Goal: Task Accomplishment & Management: Manage account settings

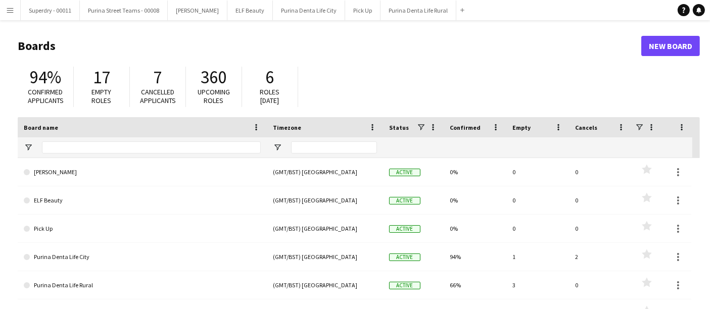
click at [7, 11] on app-icon "Menu" at bounding box center [10, 10] width 8 height 8
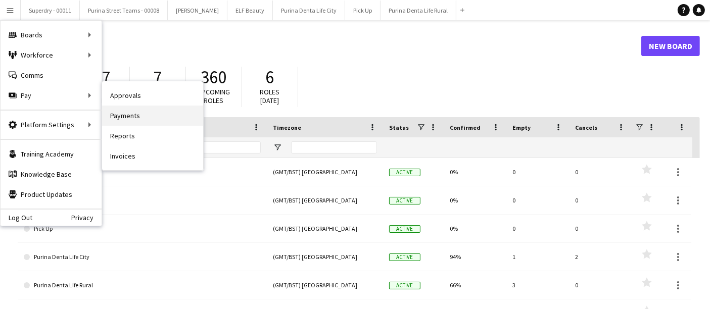
click at [131, 117] on link "Payments" at bounding box center [152, 116] width 101 height 20
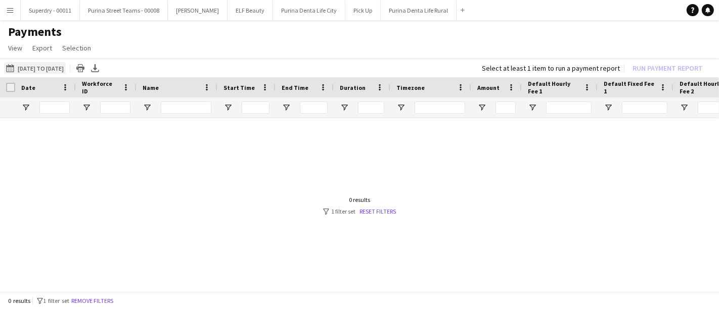
click at [28, 65] on button "[DATE] to [DATE] [DATE] to [DATE]" at bounding box center [35, 68] width 62 height 12
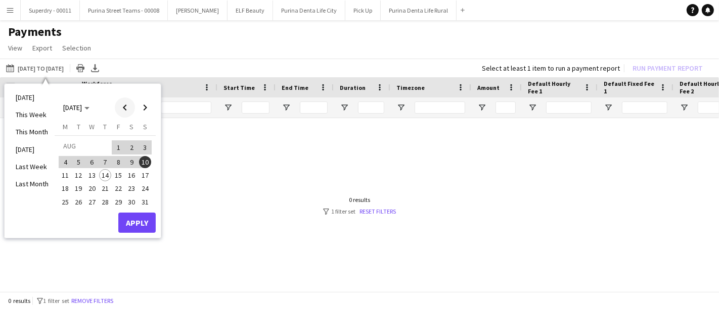
click at [119, 110] on span "Previous month" at bounding box center [125, 108] width 20 height 20
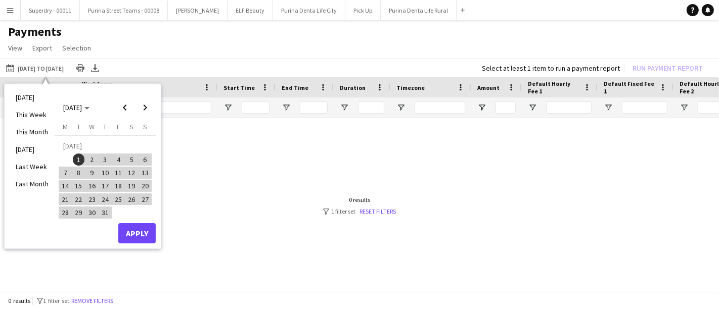
click at [78, 156] on span "1" at bounding box center [79, 160] width 12 height 12
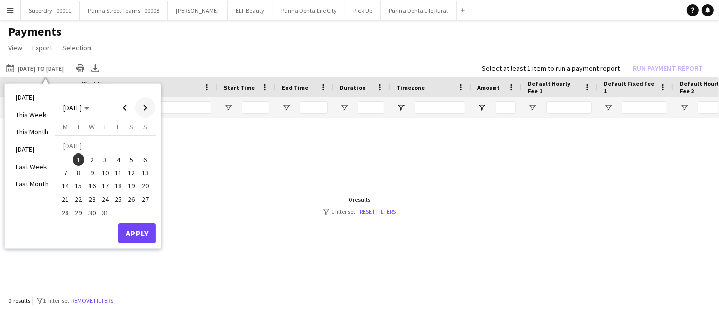
click at [142, 106] on span "Next month" at bounding box center [145, 108] width 20 height 20
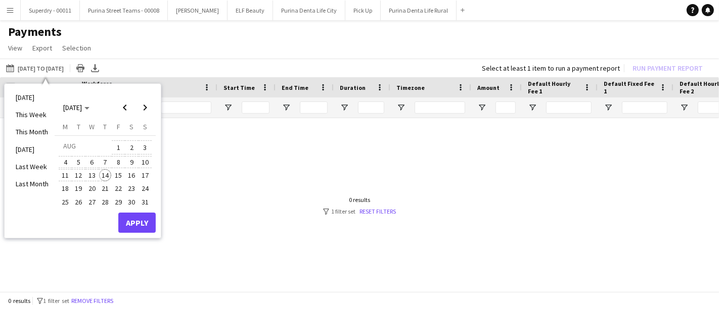
click at [107, 172] on span "14" at bounding box center [105, 175] width 12 height 12
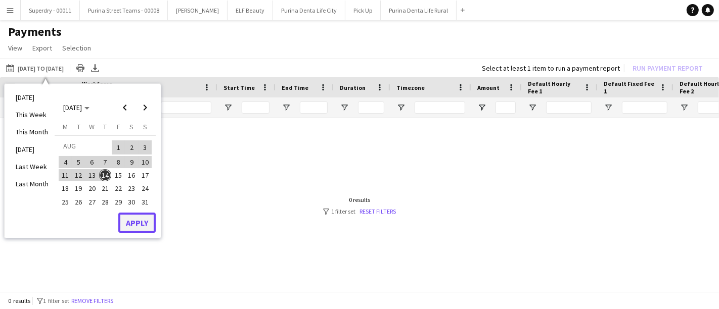
click at [132, 218] on button "Apply" at bounding box center [136, 223] width 37 height 20
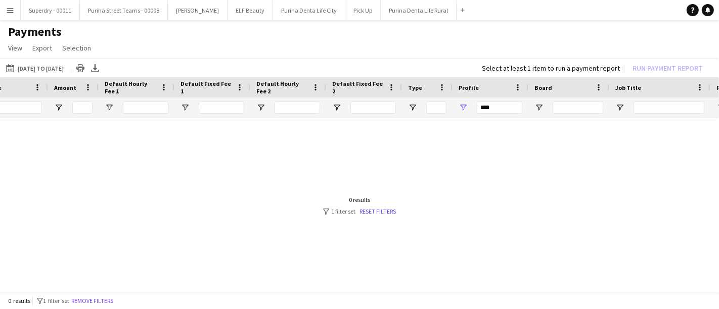
scroll to position [0, 425]
click at [374, 215] on div at bounding box center [359, 201] width 719 height 167
click at [369, 206] on div "0 results filter-1 1 filter set Reset filters" at bounding box center [359, 205] width 73 height 19
click at [368, 209] on link "Reset filters" at bounding box center [377, 212] width 36 height 8
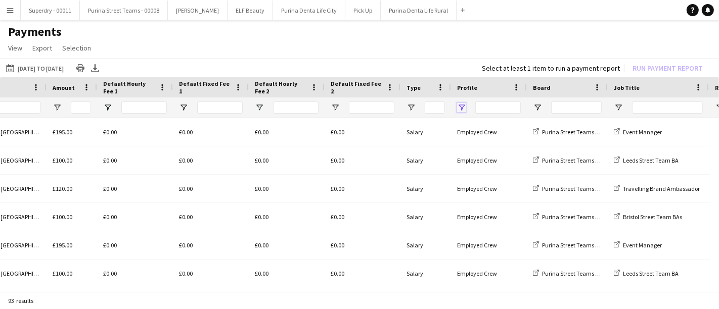
click at [460, 110] on span "Open Filter Menu" at bounding box center [461, 107] width 9 height 9
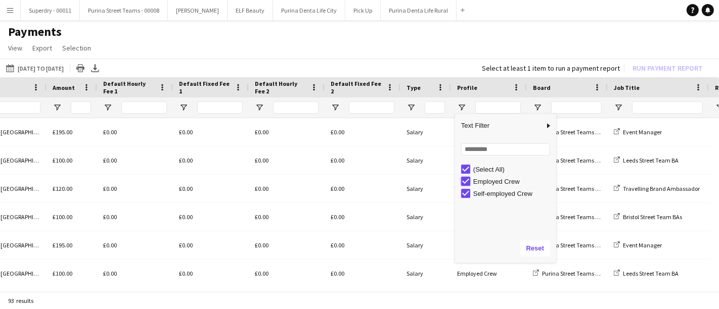
type input "**********"
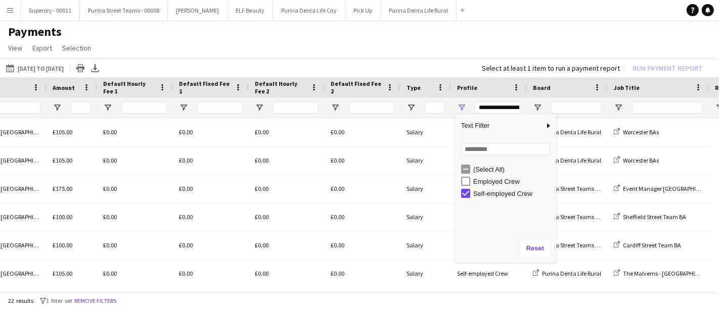
click at [439, 56] on app-page-menu "View Customise view Customise filters Reset Filters Reset View Reset All Export…" at bounding box center [359, 48] width 719 height 19
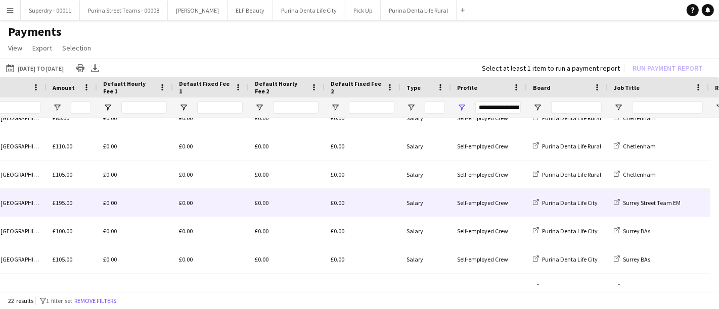
scroll to position [442, 0]
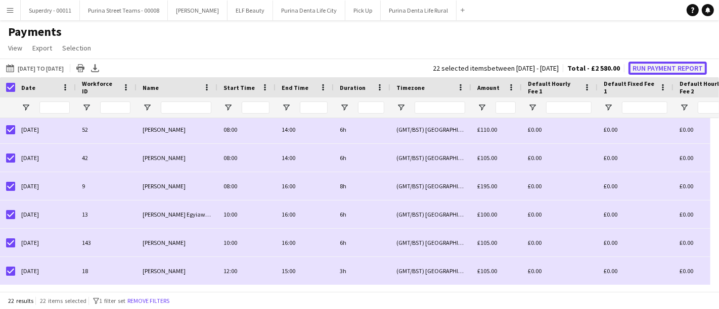
click at [652, 68] on button "Run Payment Report" at bounding box center [667, 68] width 78 height 13
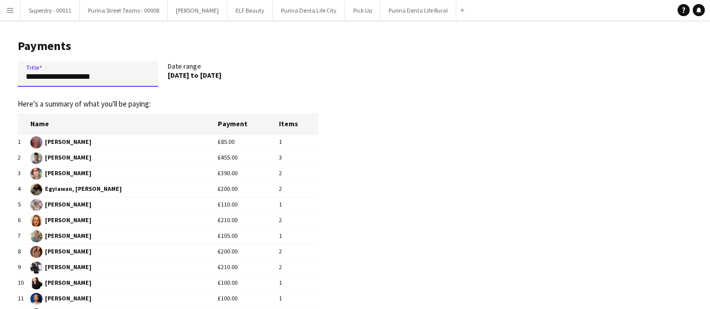
drag, startPoint x: 51, startPoint y: 80, endPoint x: 0, endPoint y: 86, distance: 51.0
click at [0, 86] on main "**********" at bounding box center [164, 217] width 329 height 394
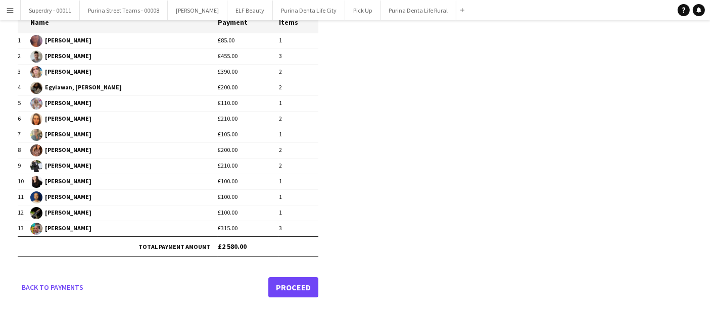
type input "**********"
click at [298, 289] on link "Proceed" at bounding box center [293, 288] width 50 height 20
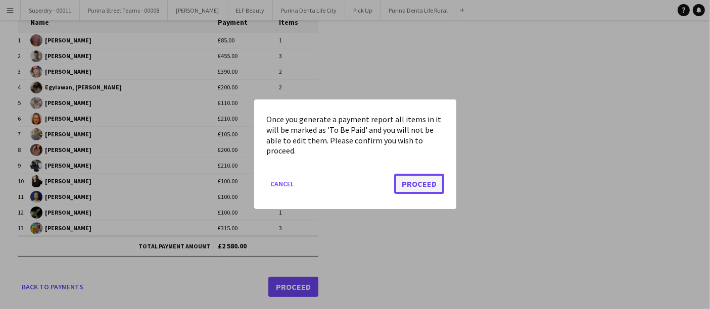
click at [404, 191] on button "Proceed" at bounding box center [419, 184] width 50 height 20
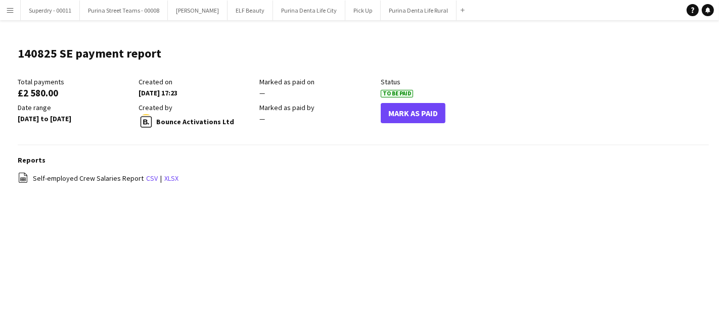
click at [11, 8] on app-icon "Menu" at bounding box center [10, 10] width 8 height 8
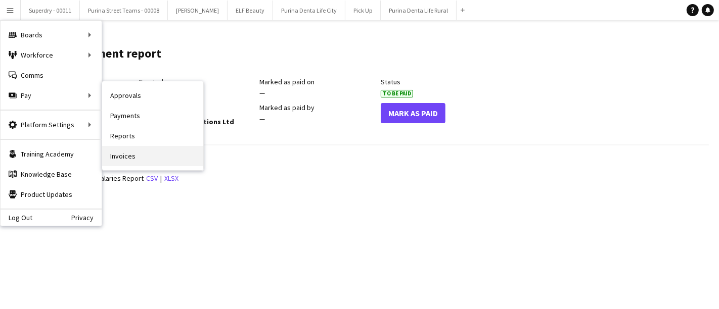
click at [135, 163] on link "Invoices" at bounding box center [152, 156] width 101 height 20
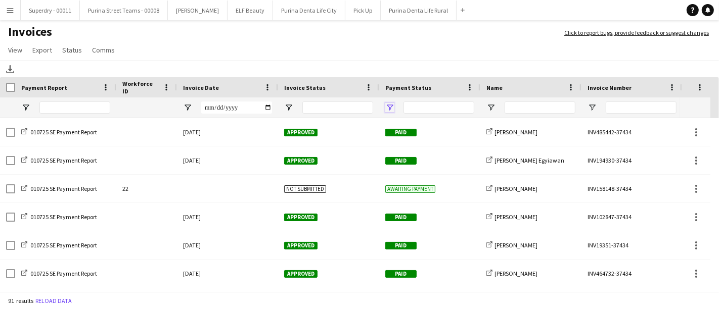
click at [386, 103] on span "Open Filter Menu" at bounding box center [389, 107] width 9 height 9
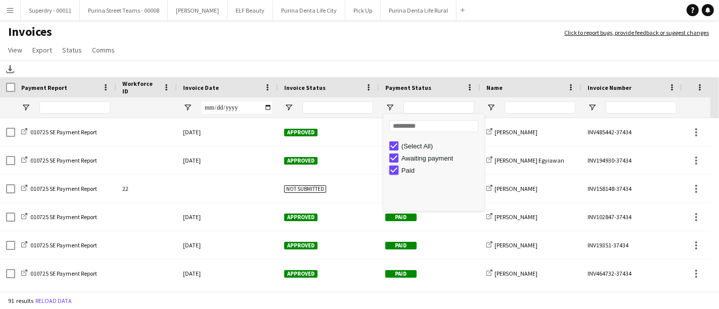
type input "**********"
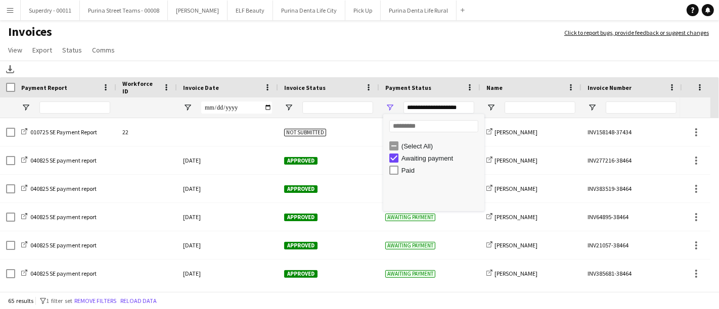
click at [336, 62] on div "Download" at bounding box center [359, 69] width 719 height 17
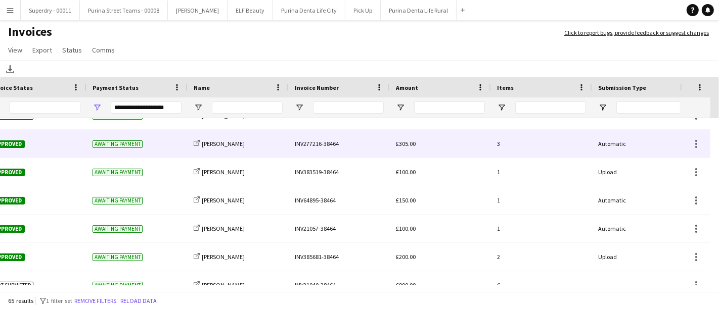
scroll to position [0, 158]
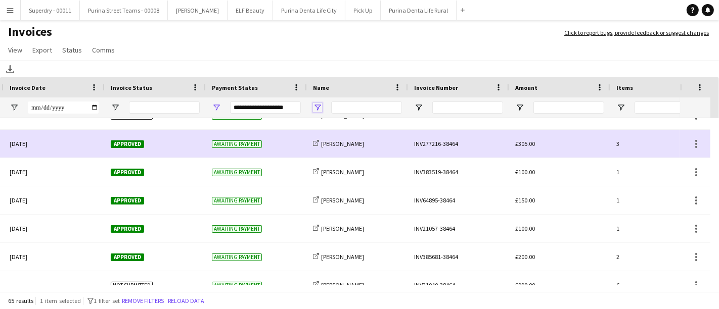
click at [315, 110] on span "Open Filter Menu" at bounding box center [317, 107] width 9 height 9
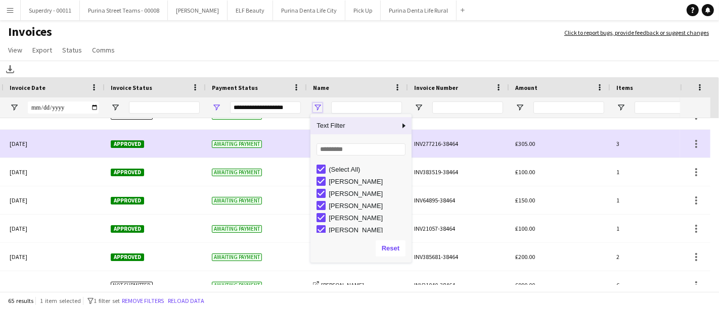
click at [315, 110] on span "Open Filter Menu" at bounding box center [317, 107] width 9 height 9
click at [372, 70] on div "Download" at bounding box center [359, 69] width 719 height 17
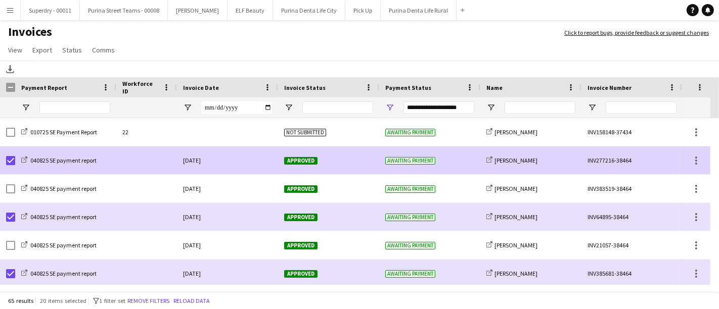
click at [344, 160] on div "Approved" at bounding box center [328, 161] width 101 height 28
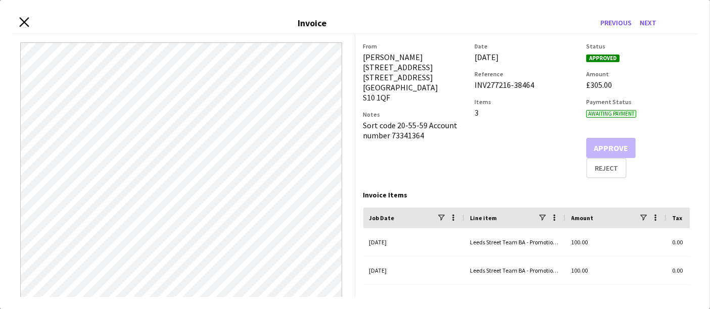
click at [21, 22] on icon "Close invoice dialog" at bounding box center [24, 22] width 10 height 10
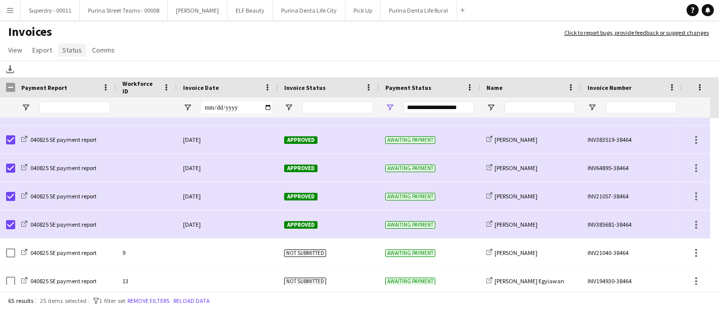
click at [69, 50] on span "Status" at bounding box center [72, 50] width 20 height 9
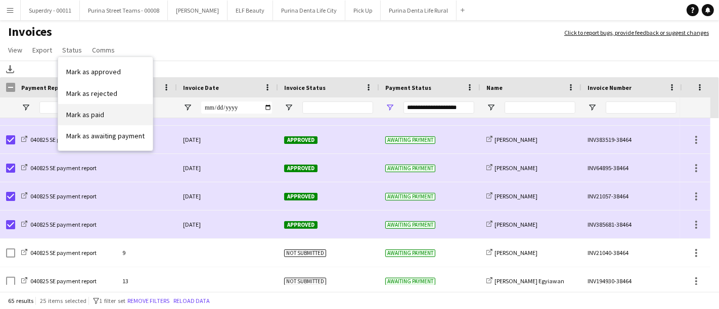
click at [89, 117] on span "Mark as paid" at bounding box center [85, 114] width 38 height 9
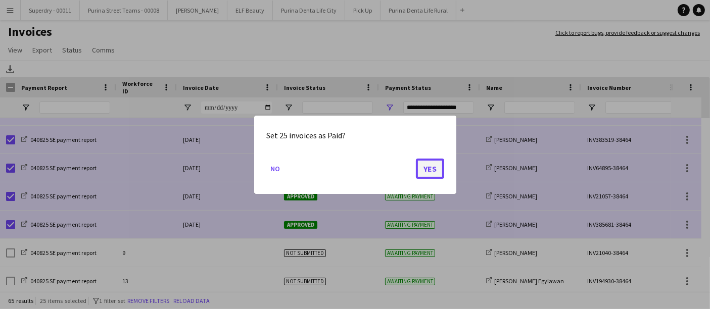
click at [423, 168] on button "Yes" at bounding box center [430, 168] width 28 height 20
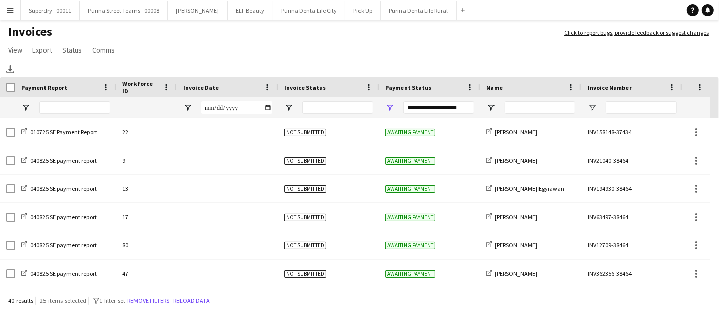
click at [14, 10] on button "Menu" at bounding box center [10, 10] width 20 height 20
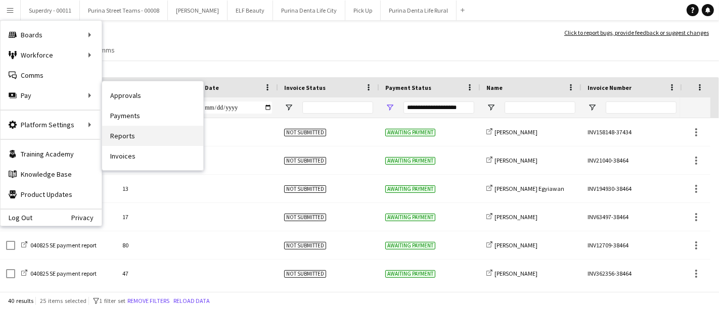
click at [157, 128] on link "Reports" at bounding box center [152, 136] width 101 height 20
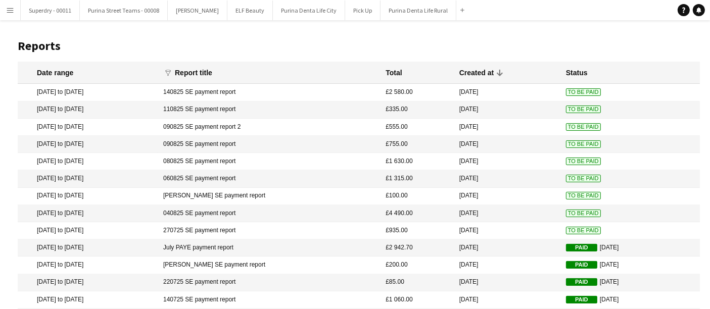
click at [8, 13] on app-icon "Menu" at bounding box center [10, 10] width 8 height 8
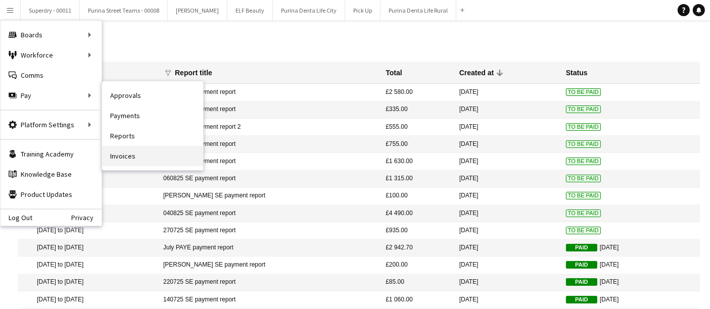
click at [119, 162] on link "Invoices" at bounding box center [152, 156] width 101 height 20
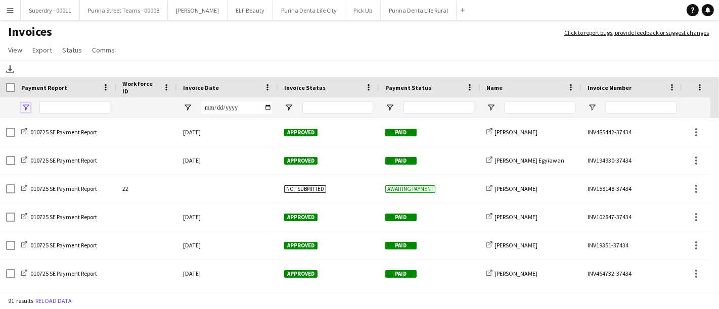
click at [27, 106] on span "Open Filter Menu" at bounding box center [25, 107] width 9 height 9
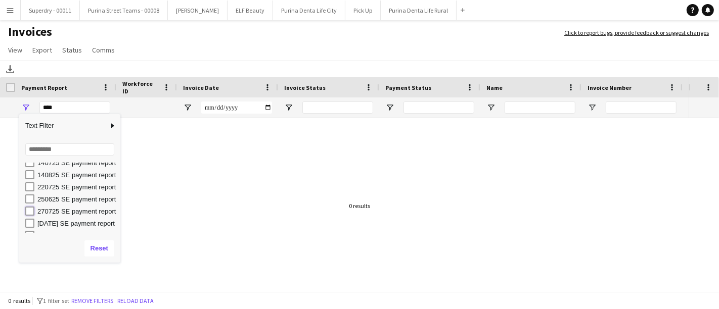
type input "**********"
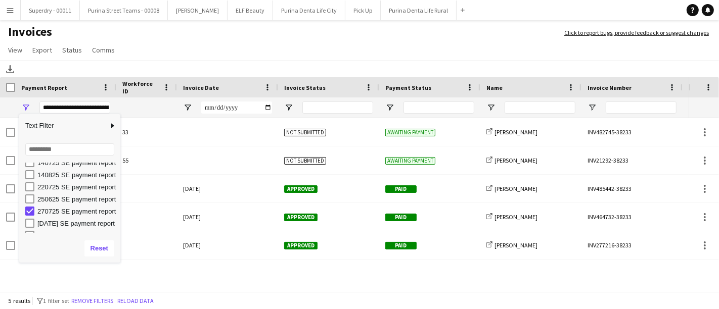
click at [196, 51] on app-page-menu "View Customise view Customise filters Reset Filters Reset View Reset All Export…" at bounding box center [359, 50] width 719 height 19
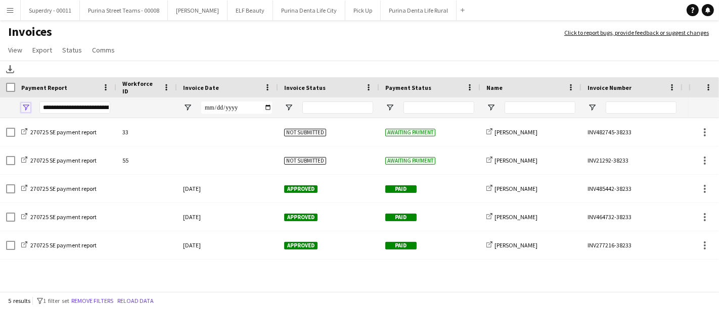
click at [26, 106] on span "Open Filter Menu" at bounding box center [25, 107] width 9 height 9
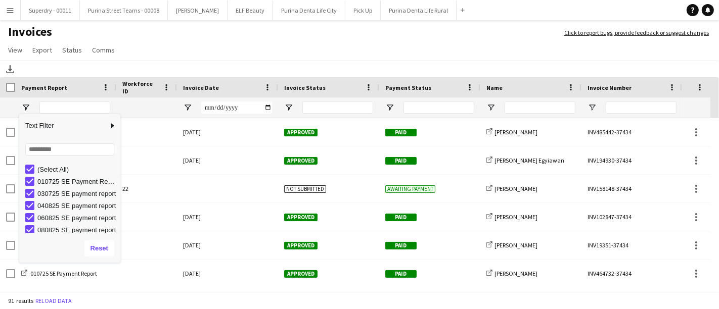
click at [101, 63] on div "Download" at bounding box center [359, 69] width 719 height 17
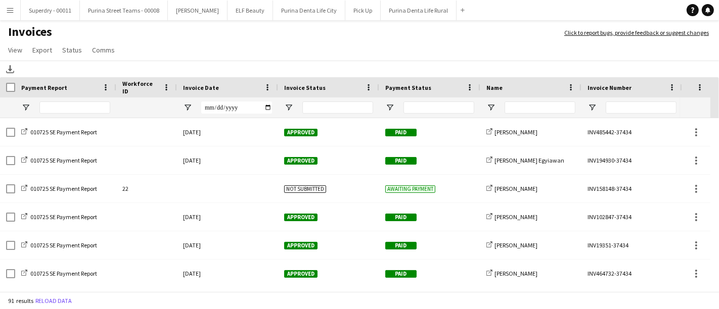
click at [11, 9] on app-icon "Menu" at bounding box center [10, 10] width 8 height 8
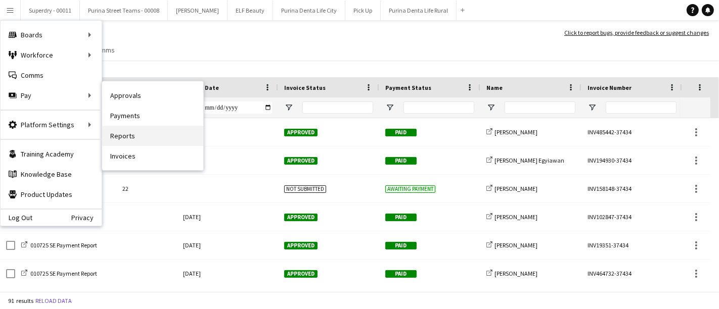
click at [128, 140] on link "Reports" at bounding box center [152, 136] width 101 height 20
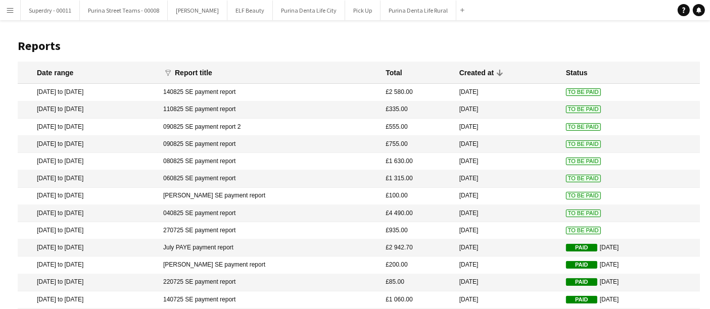
click at [16, 9] on button "Menu" at bounding box center [10, 10] width 20 height 20
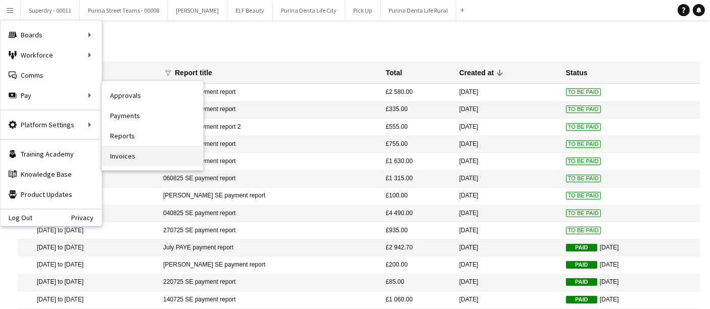
click at [129, 158] on link "Invoices" at bounding box center [152, 156] width 101 height 20
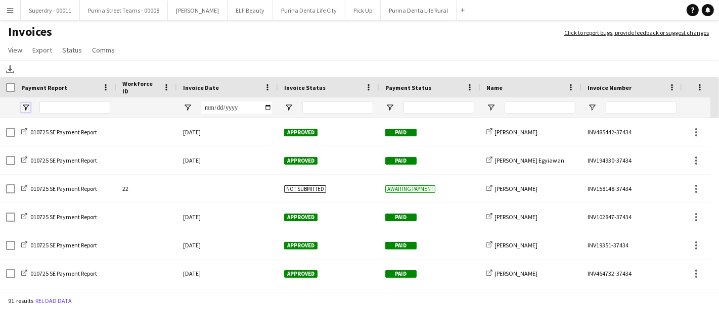
click at [20, 107] on div at bounding box center [65, 108] width 101 height 20
click at [29, 105] on span "Open Filter Menu" at bounding box center [25, 107] width 9 height 9
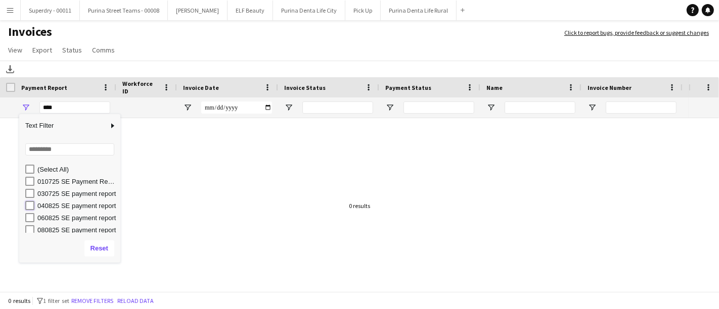
type input "**********"
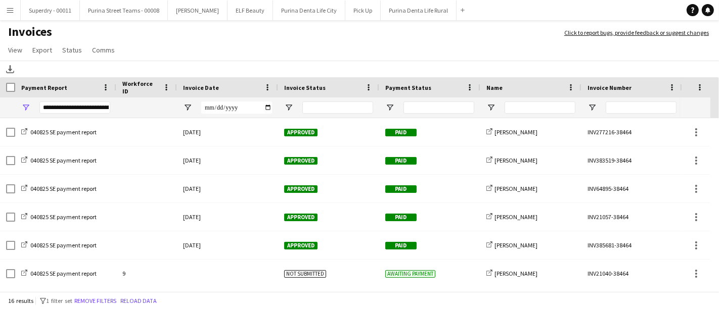
click at [180, 54] on app-page-menu "View Customise view Customise filters Reset Filters Reset View Reset All Export…" at bounding box center [359, 50] width 719 height 19
click at [14, 12] on button "Menu" at bounding box center [10, 10] width 20 height 20
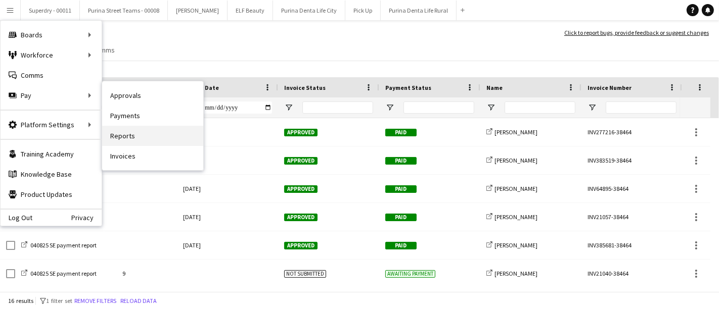
click at [131, 133] on link "Reports" at bounding box center [152, 136] width 101 height 20
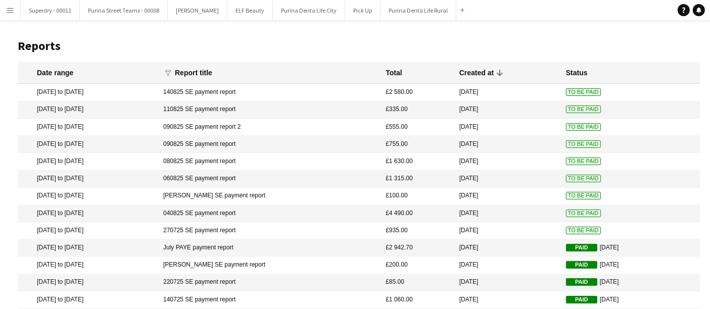
click at [11, 4] on button "Menu" at bounding box center [10, 10] width 20 height 20
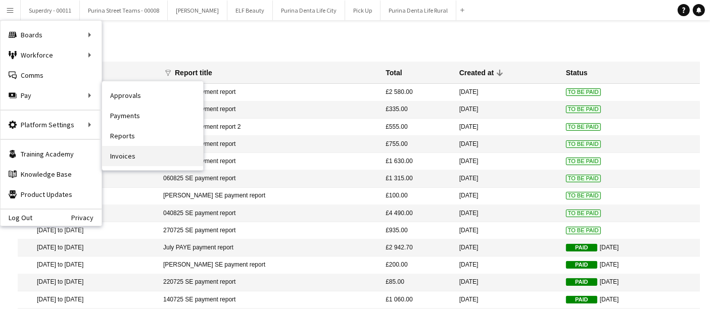
click at [111, 157] on link "Invoices" at bounding box center [152, 156] width 101 height 20
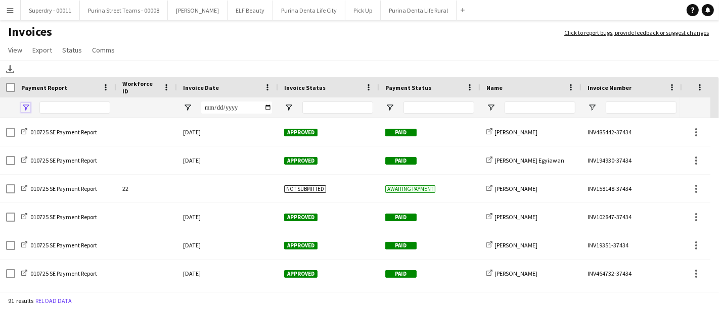
click at [27, 105] on span "Open Filter Menu" at bounding box center [25, 107] width 9 height 9
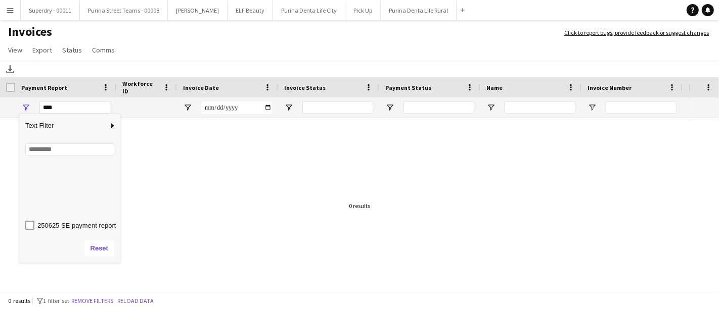
scroll to position [161, 0]
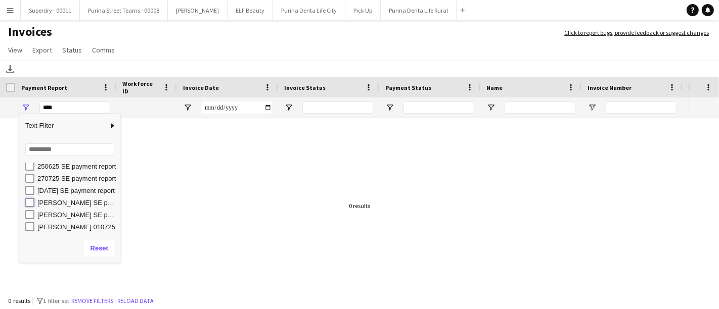
type input "**********"
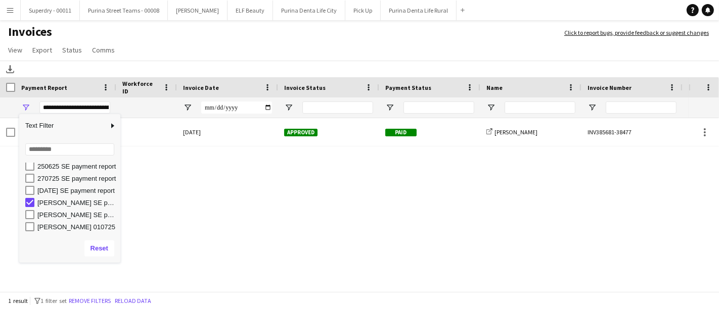
click at [11, 14] on app-icon "Menu" at bounding box center [10, 10] width 8 height 8
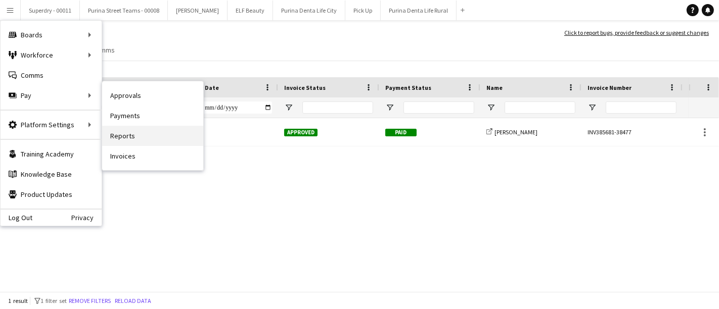
click at [121, 133] on link "Reports" at bounding box center [152, 136] width 101 height 20
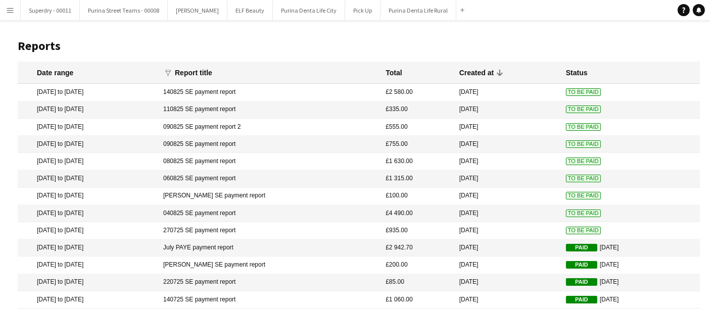
click at [302, 196] on mat-cell "[PERSON_NAME] SE payment report" at bounding box center [269, 196] width 222 height 17
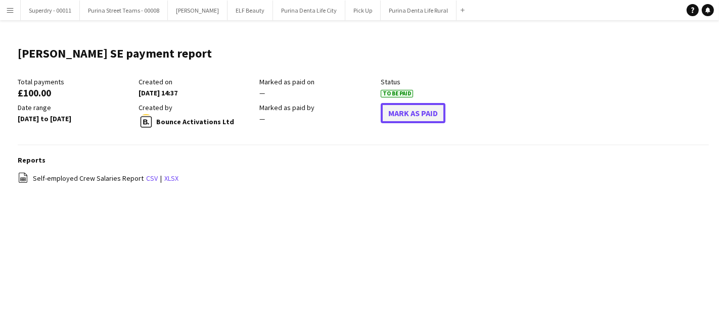
click at [431, 105] on button "Mark As Paid" at bounding box center [413, 113] width 65 height 20
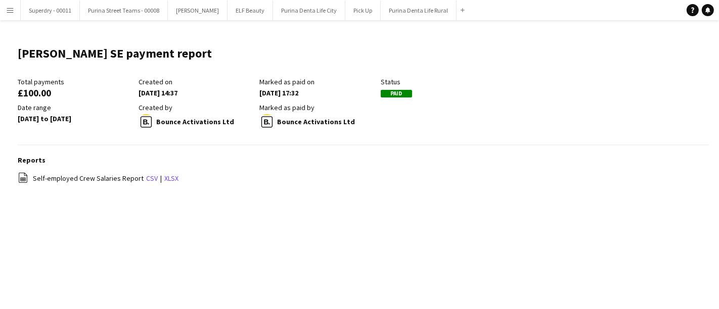
click at [9, 4] on button "Menu" at bounding box center [10, 10] width 20 height 20
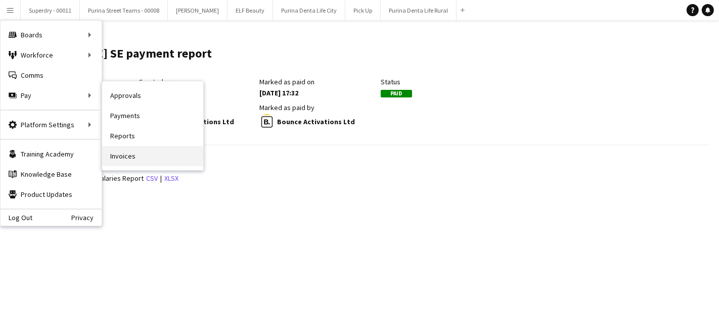
click at [127, 154] on link "Invoices" at bounding box center [152, 156] width 101 height 20
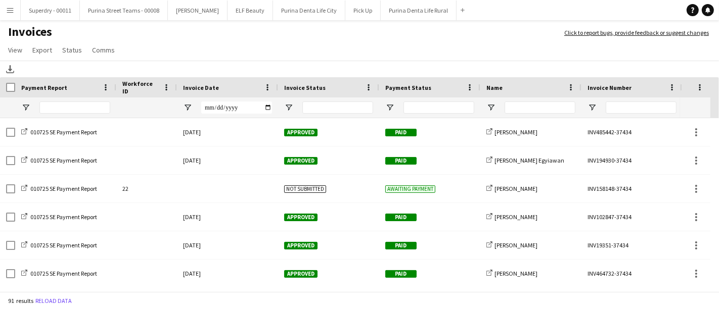
click at [11, 14] on button "Menu" at bounding box center [10, 10] width 20 height 20
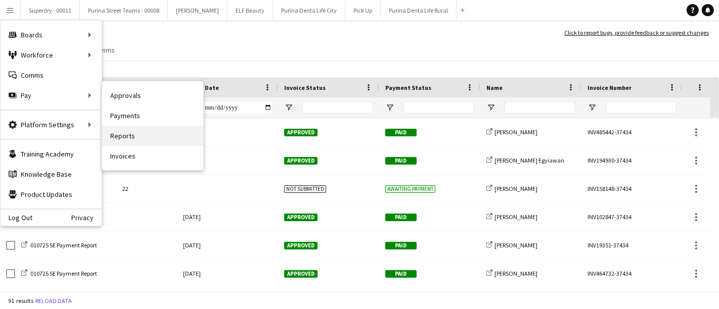
click at [150, 139] on link "Reports" at bounding box center [152, 136] width 101 height 20
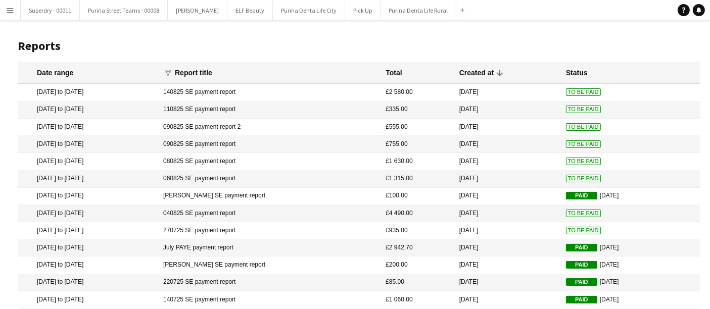
click at [9, 14] on app-icon "Menu" at bounding box center [10, 10] width 8 height 8
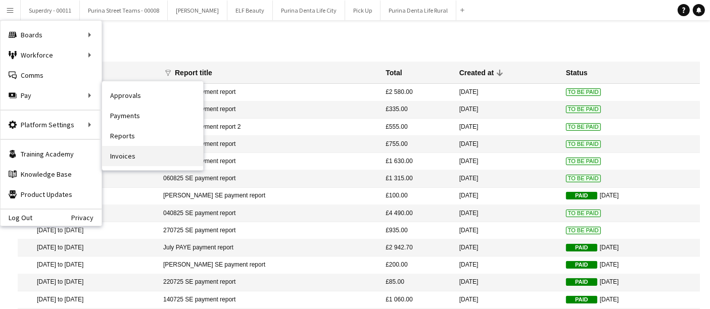
click at [153, 151] on link "Invoices" at bounding box center [152, 156] width 101 height 20
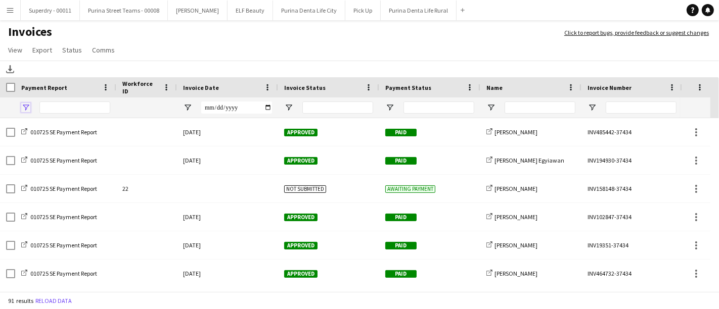
click at [26, 103] on span "Open Filter Menu" at bounding box center [25, 107] width 9 height 9
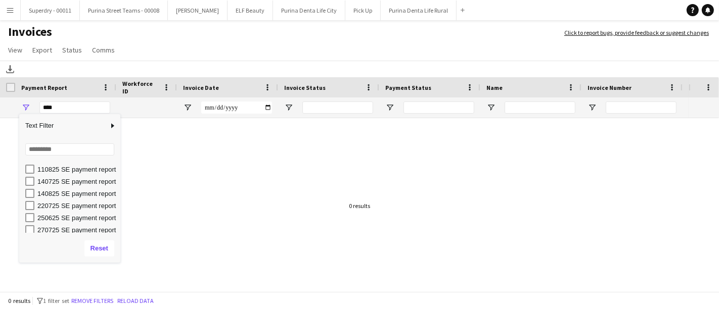
scroll to position [110, 0]
click at [29, 187] on div "140825 SE payment report" at bounding box center [72, 193] width 95 height 12
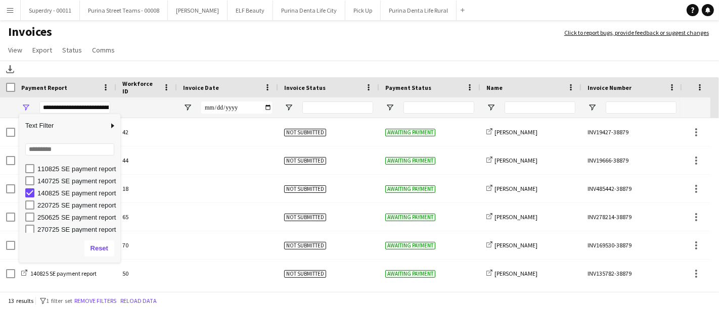
type input "***"
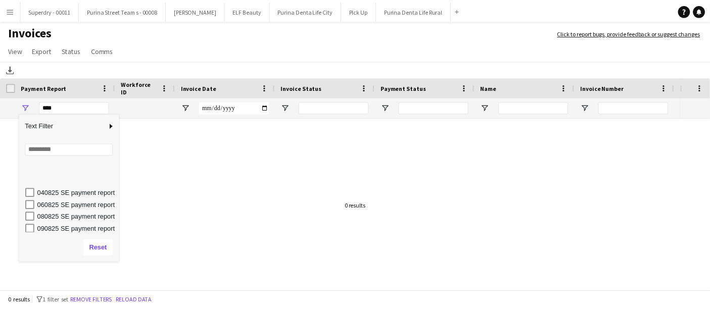
scroll to position [0, 0]
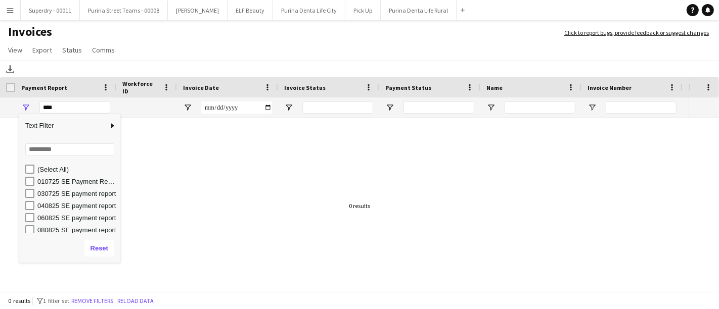
click at [6, 5] on button "Menu" at bounding box center [10, 10] width 20 height 20
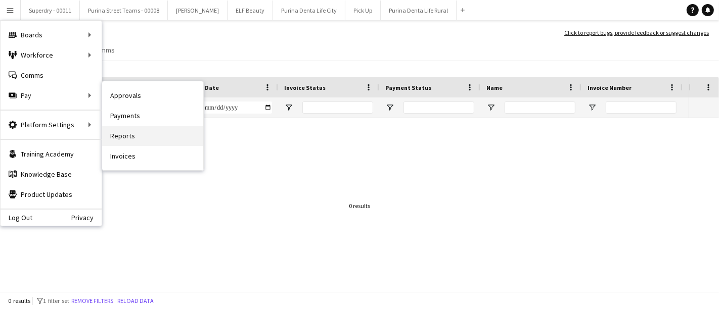
click at [120, 145] on link "Reports" at bounding box center [152, 136] width 101 height 20
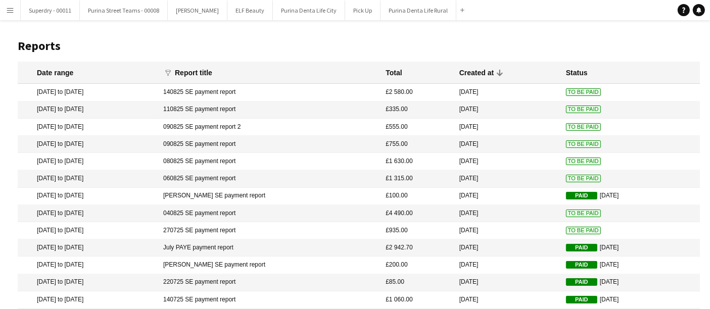
click at [3, 10] on button "Menu" at bounding box center [10, 10] width 20 height 20
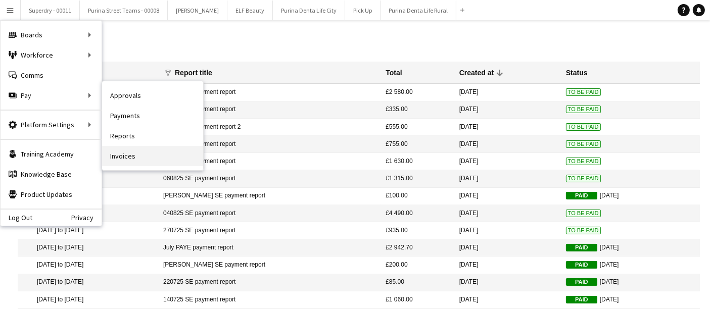
click at [130, 156] on link "Invoices" at bounding box center [152, 156] width 101 height 20
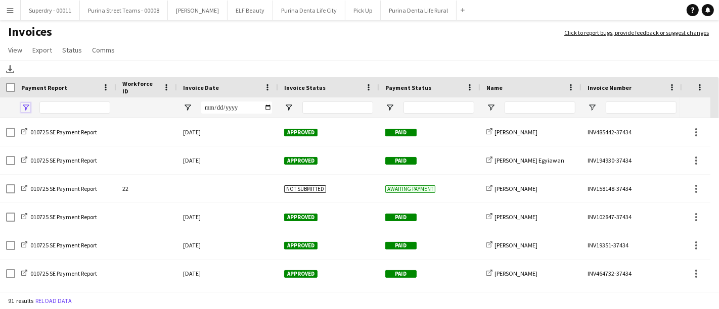
click at [23, 109] on span "Open Filter Menu" at bounding box center [25, 107] width 9 height 9
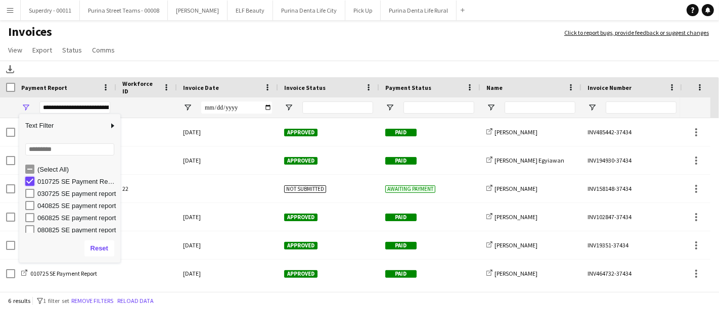
type input "***"
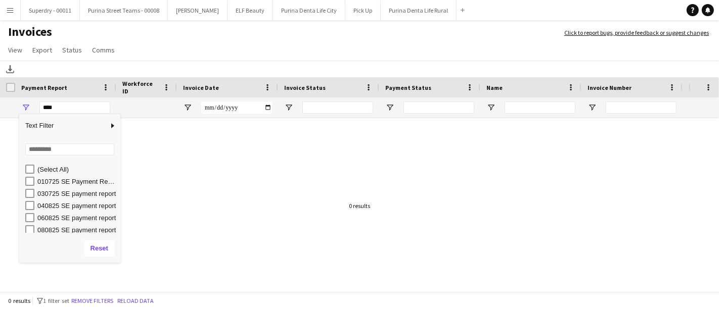
click at [159, 42] on app-page-menu "View Customise view Customise filters Reset Filters Reset View Reset All Export…" at bounding box center [359, 50] width 719 height 19
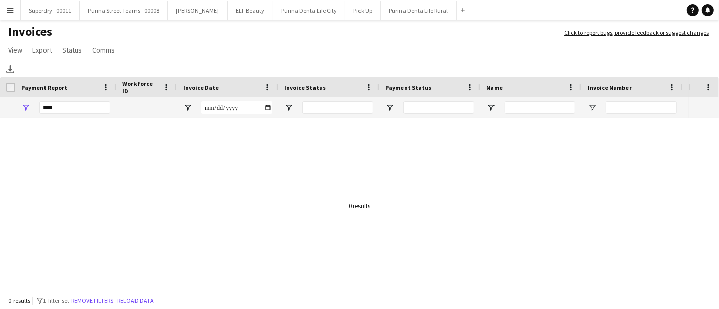
click at [4, 21] on main "Invoices Click to report bugs, provide feedback or suggest changes View Customi…" at bounding box center [359, 159] width 719 height 278
click at [12, 13] on app-icon "Menu" at bounding box center [10, 10] width 8 height 8
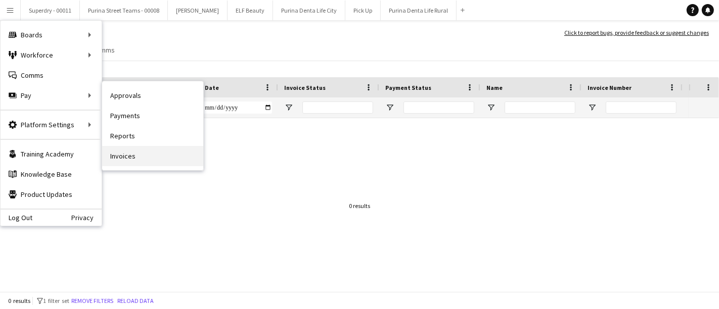
click at [129, 164] on link "Invoices" at bounding box center [152, 156] width 101 height 20
